Goal: Transaction & Acquisition: Obtain resource

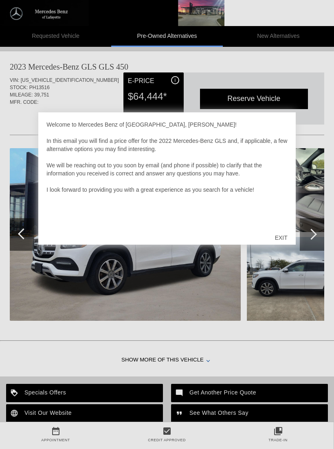
click at [283, 237] on div "EXIT" at bounding box center [281, 237] width 29 height 24
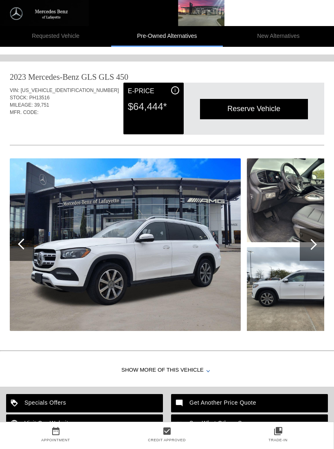
scroll to position [656, 1]
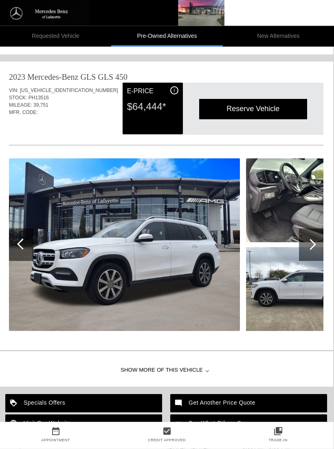
click at [315, 251] on div at bounding box center [311, 245] width 24 height 33
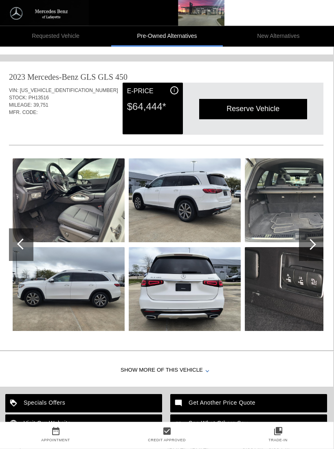
scroll to position [656, 1]
click at [317, 247] on div at bounding box center [311, 244] width 24 height 33
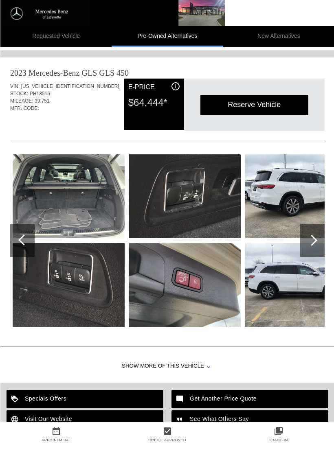
scroll to position [728, 0]
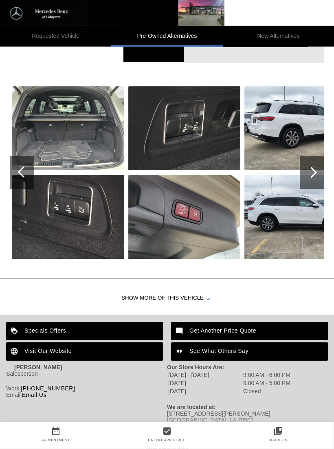
click at [313, 172] on div at bounding box center [311, 172] width 11 height 11
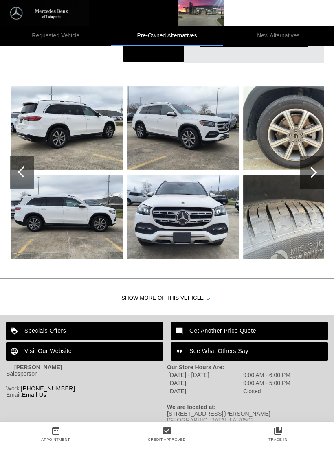
click at [314, 175] on div at bounding box center [311, 172] width 11 height 11
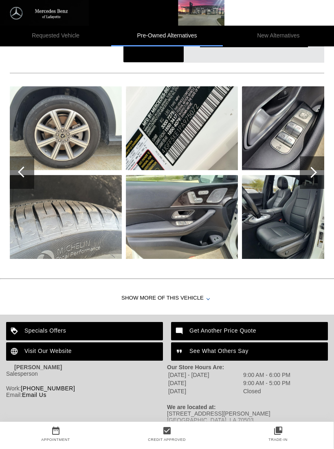
click at [315, 173] on div at bounding box center [311, 172] width 11 height 11
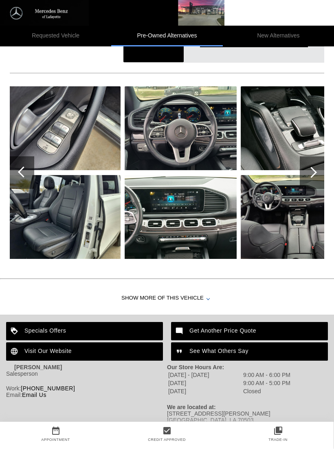
click at [314, 181] on div at bounding box center [312, 173] width 24 height 33
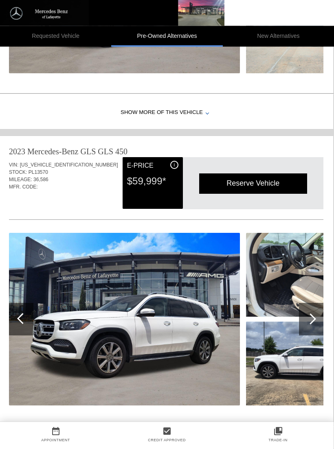
scroll to position [742, 0]
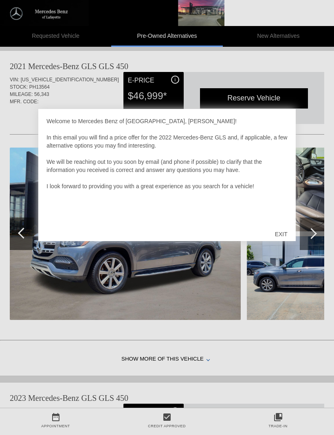
scroll to position [2, 1]
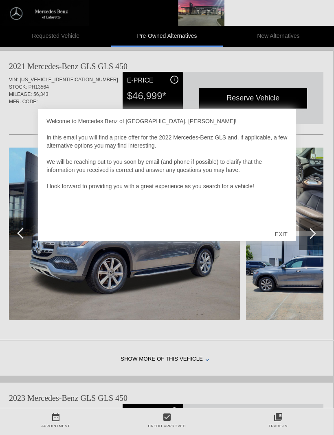
click at [284, 232] on div "EXIT" at bounding box center [281, 234] width 29 height 24
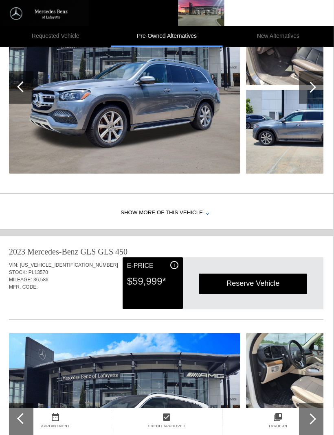
scroll to position [145, 0]
